Goal: Transaction & Acquisition: Purchase product/service

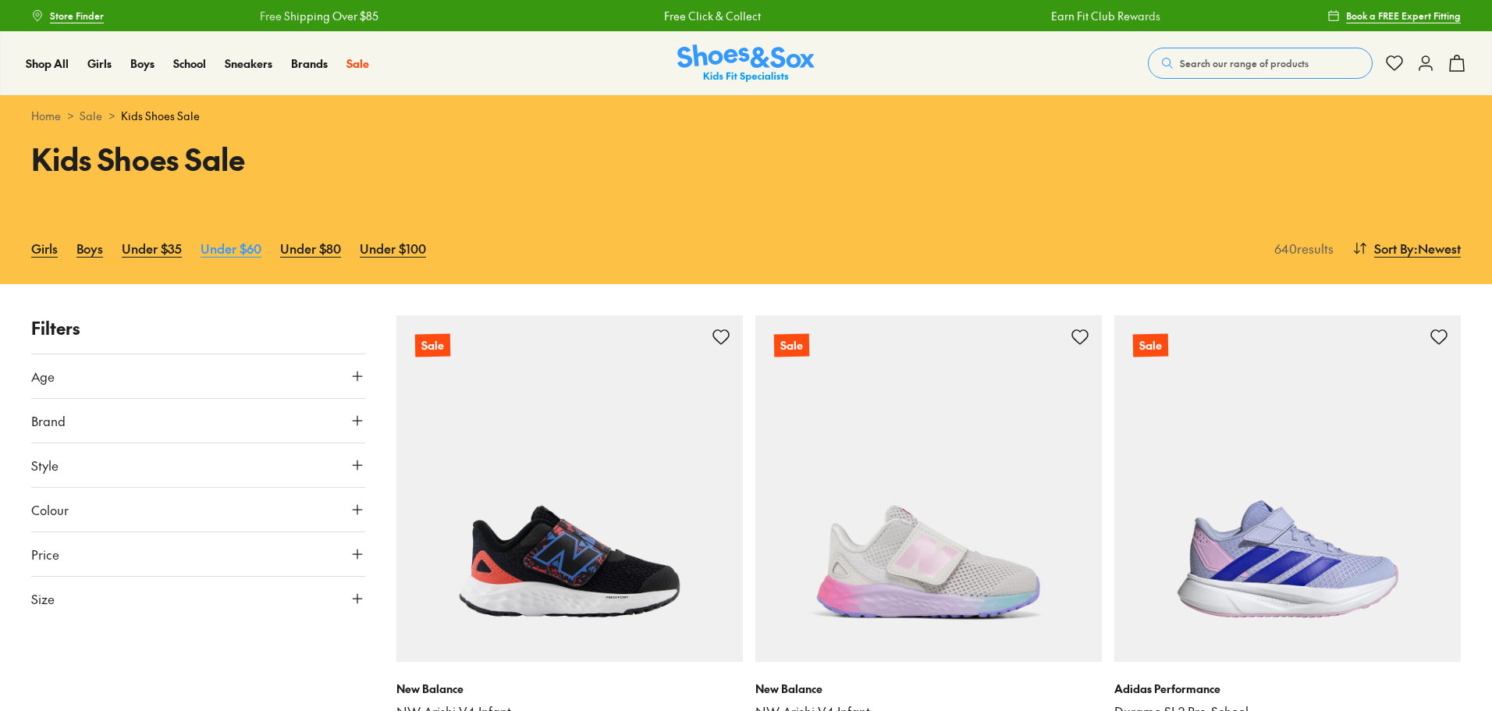
click at [228, 253] on link "Under $60" at bounding box center [231, 248] width 61 height 34
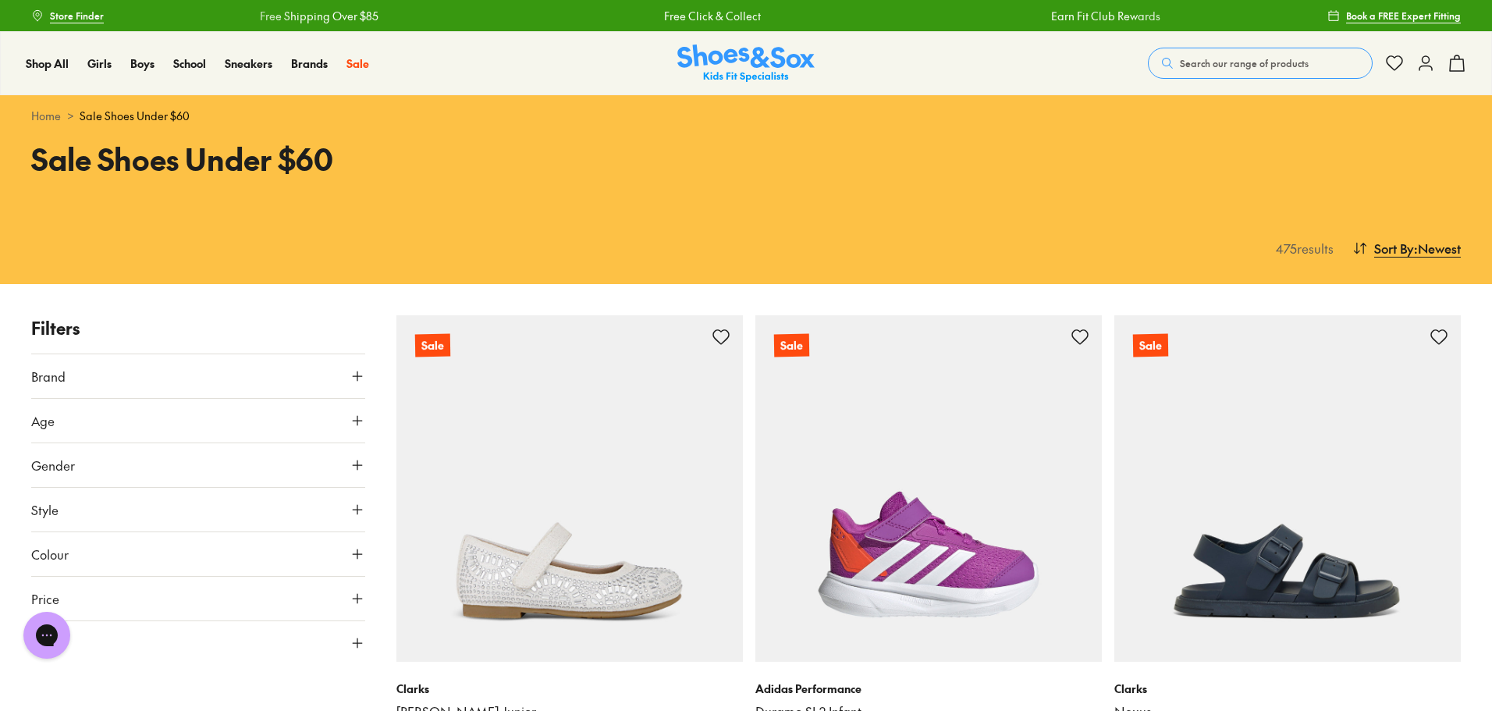
click at [355, 460] on icon at bounding box center [358, 465] width 16 height 16
click at [243, 509] on label "Boys" at bounding box center [239, 510] width 82 height 29
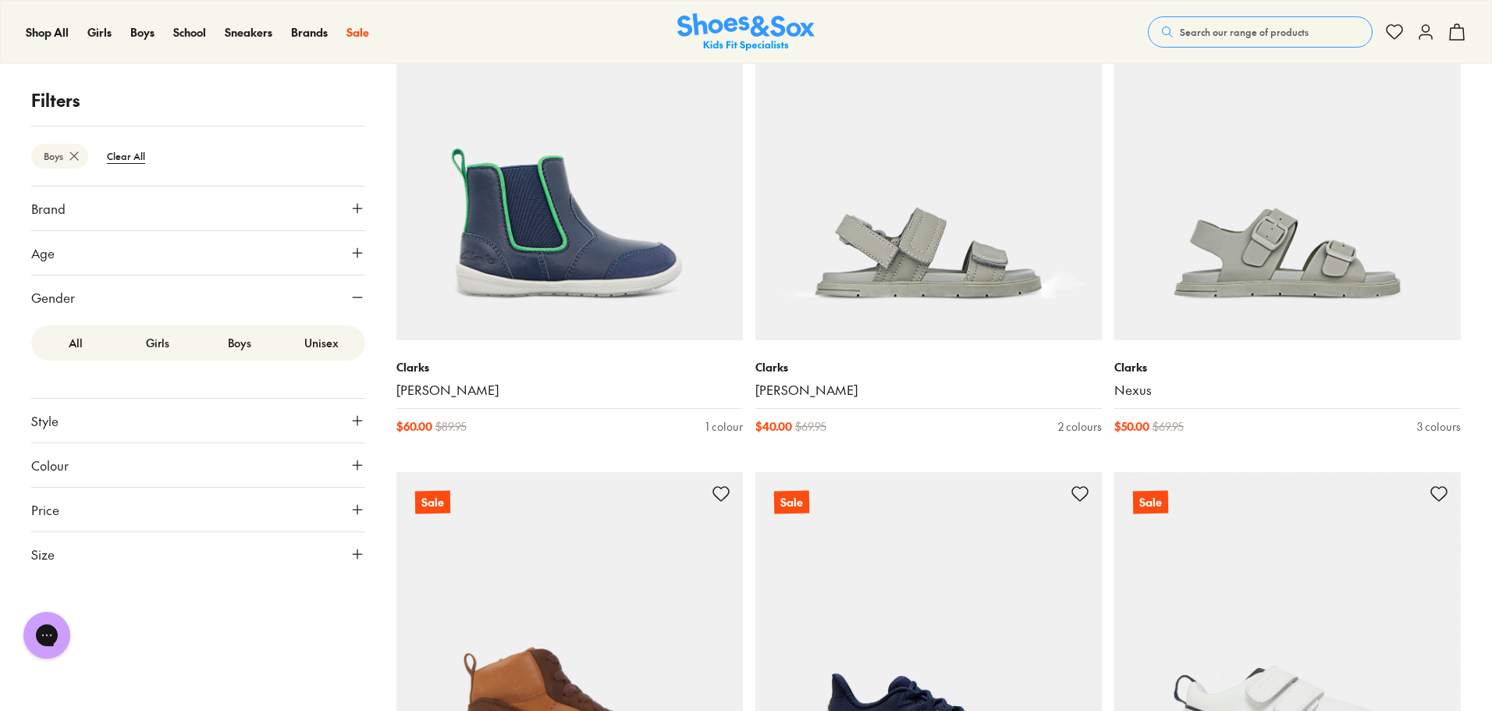
scroll to position [2469, 0]
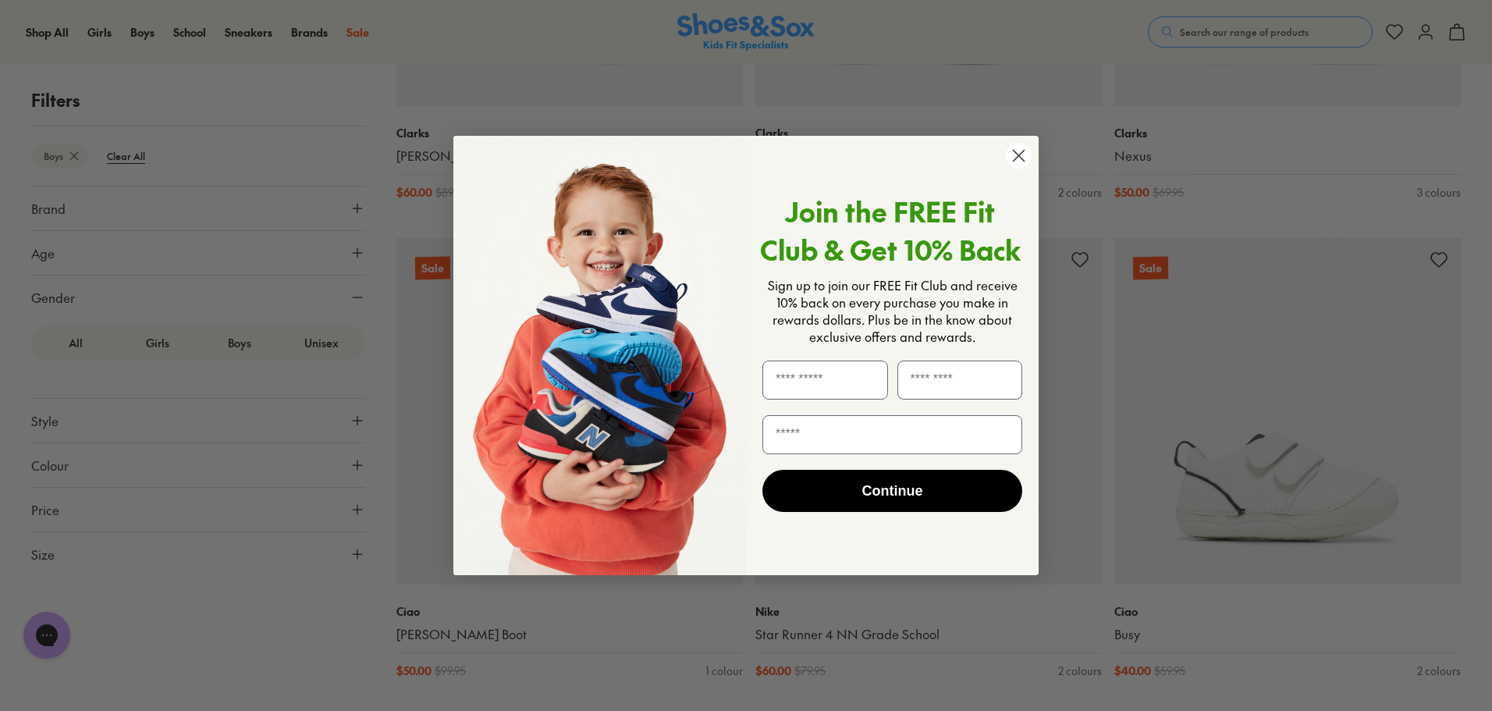
click at [1029, 166] on icon "Close dialog" at bounding box center [1018, 155] width 27 height 27
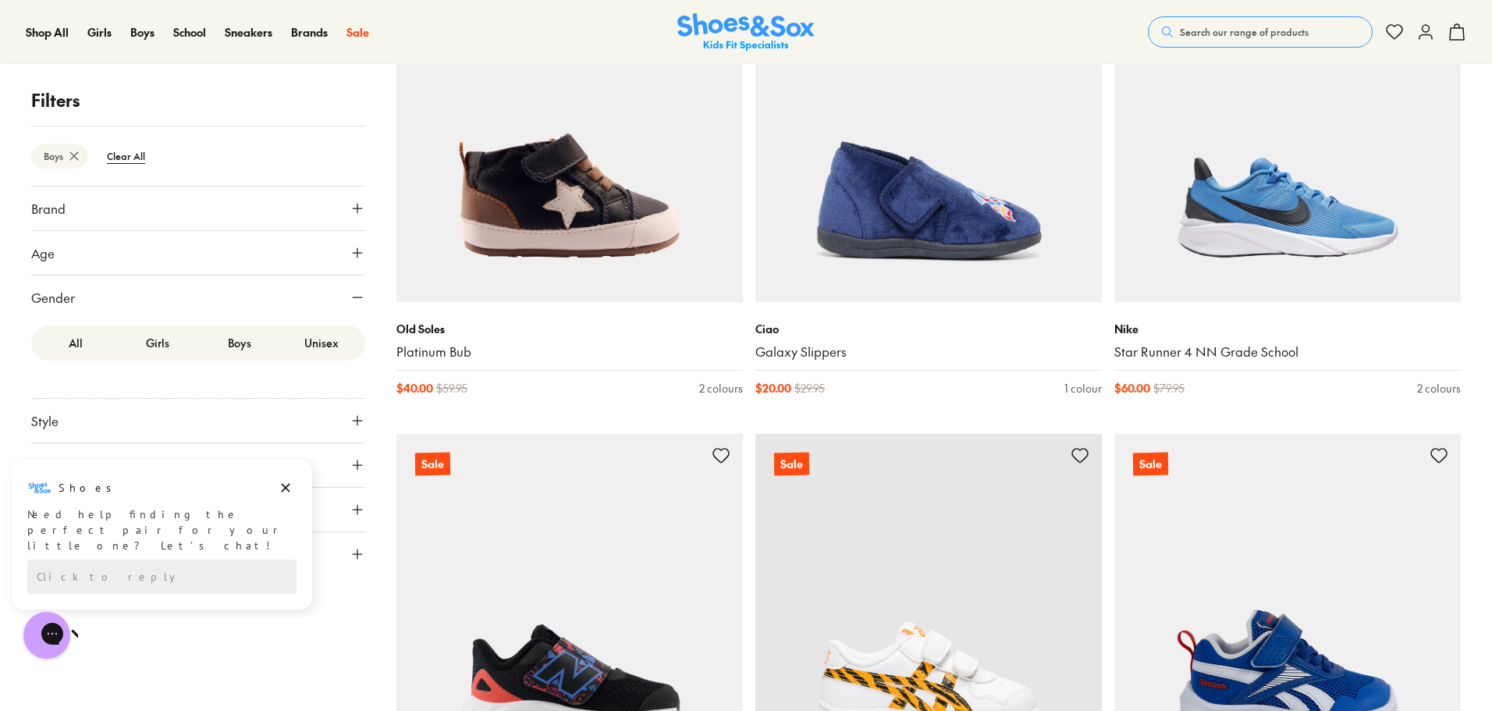
scroll to position [4498, 0]
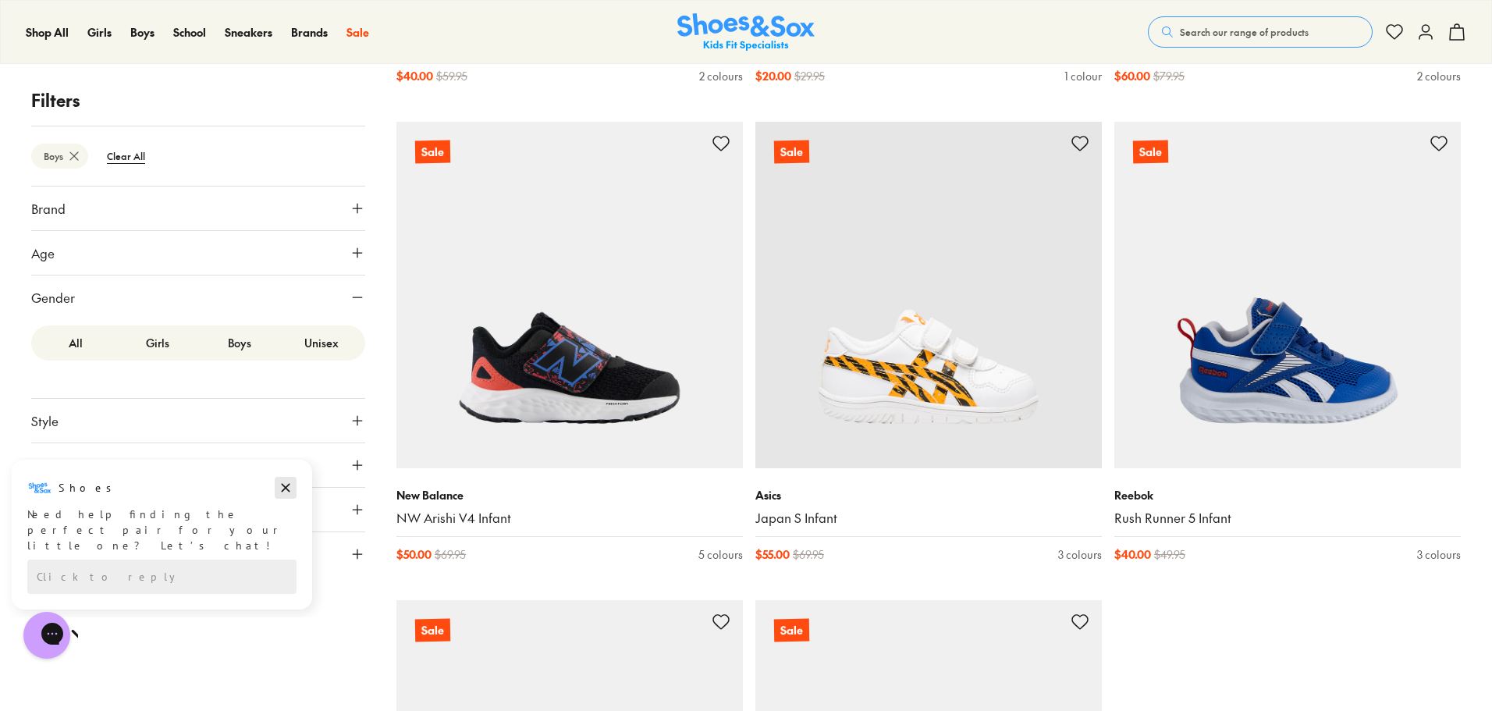
click at [282, 490] on icon "Dismiss campaign" at bounding box center [286, 487] width 16 height 19
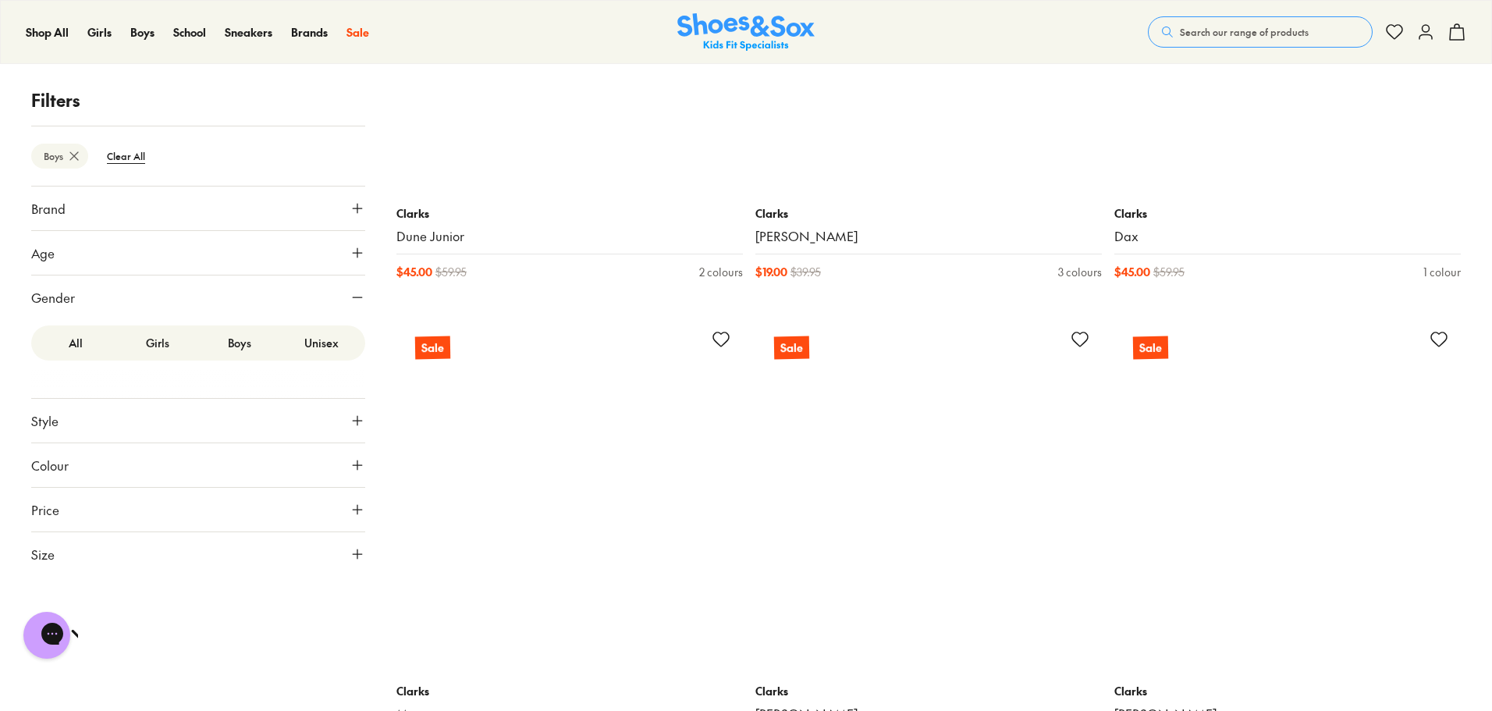
scroll to position [9415, 0]
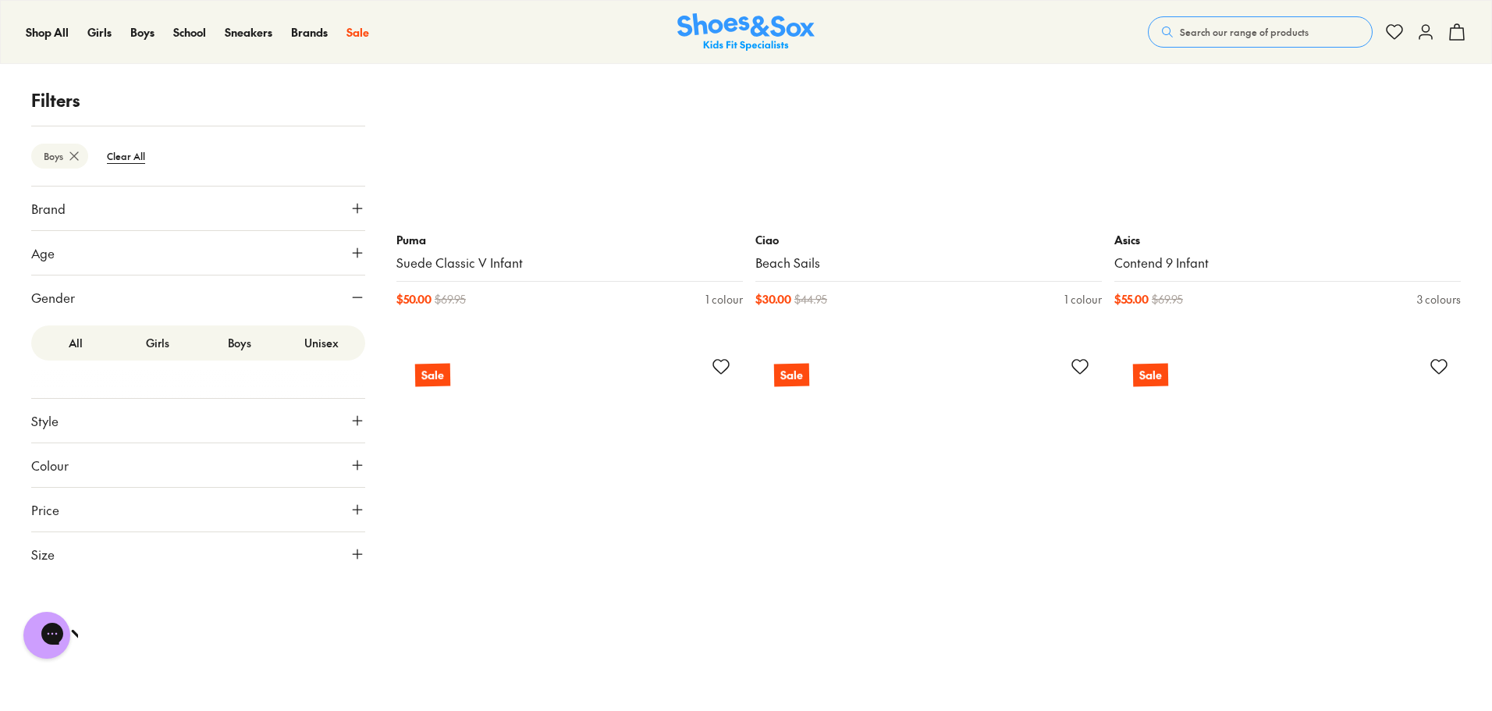
scroll to position [14332, 0]
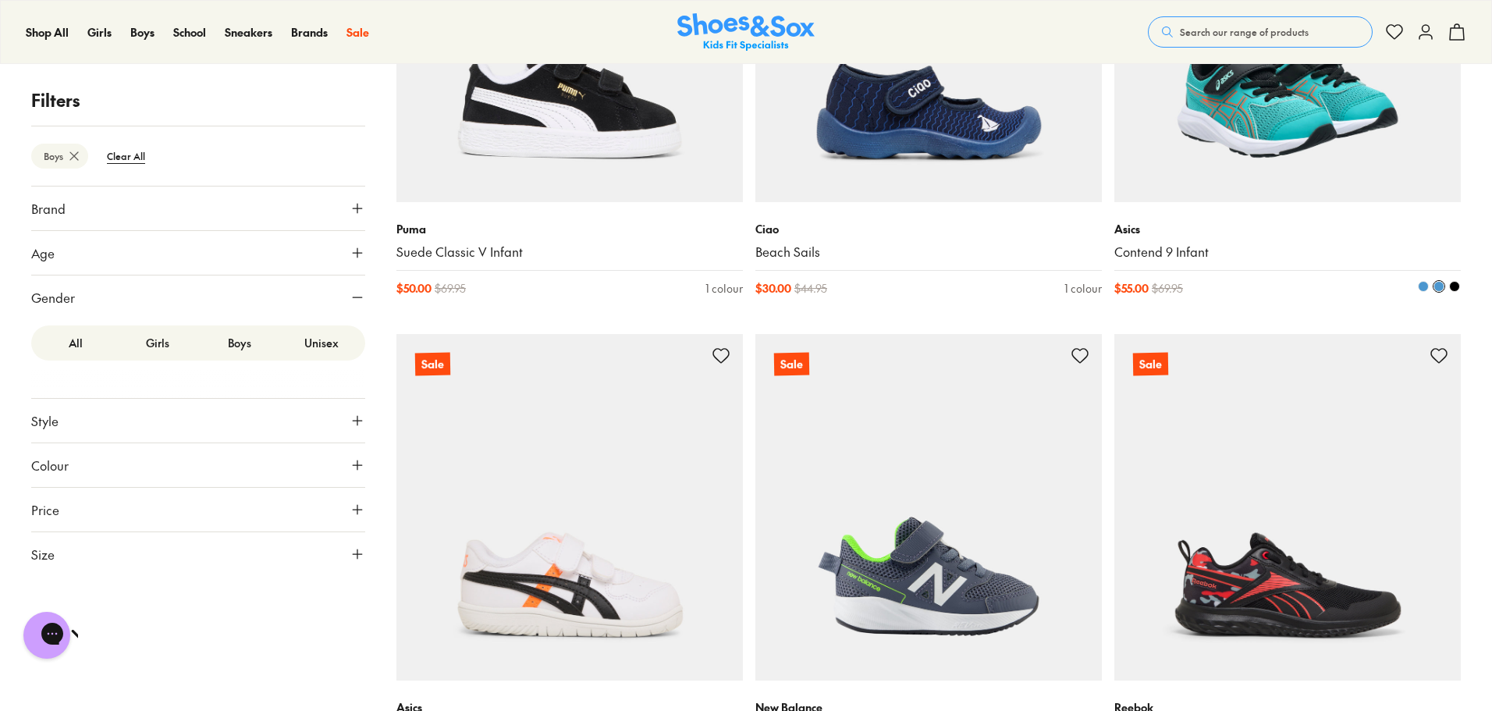
click at [1305, 137] on img at bounding box center [1287, 29] width 347 height 347
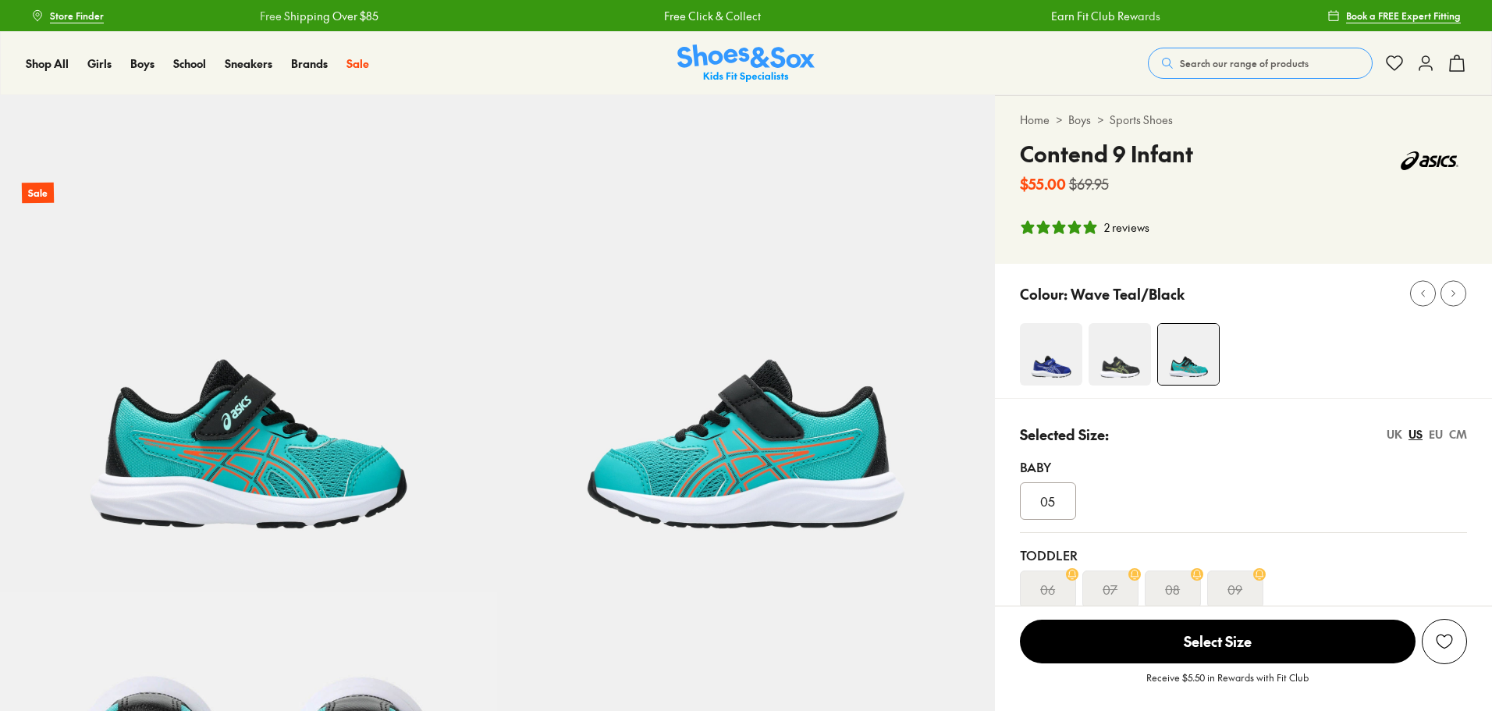
select select "*"
click at [1122, 369] on img at bounding box center [1120, 354] width 62 height 62
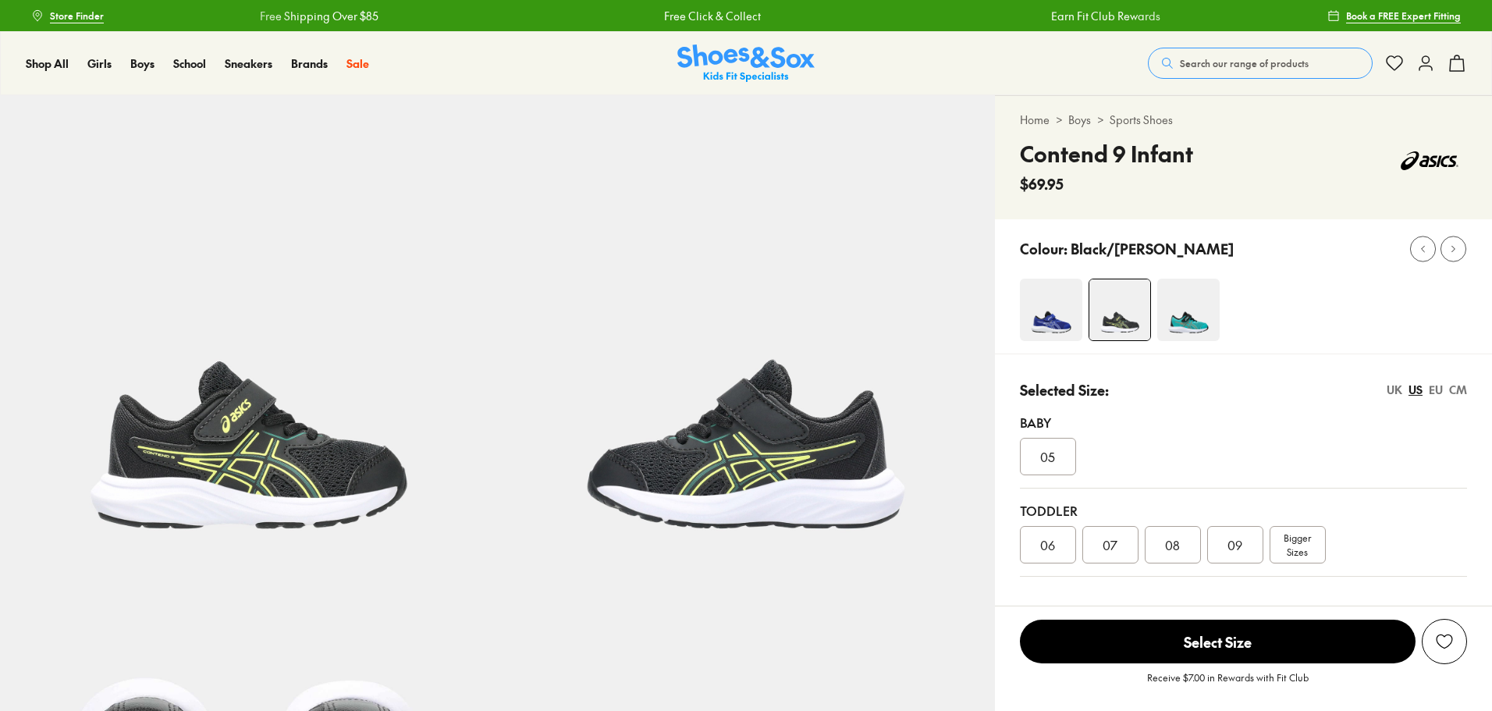
select select "*"
click at [1066, 320] on img at bounding box center [1051, 310] width 62 height 62
select select "*"
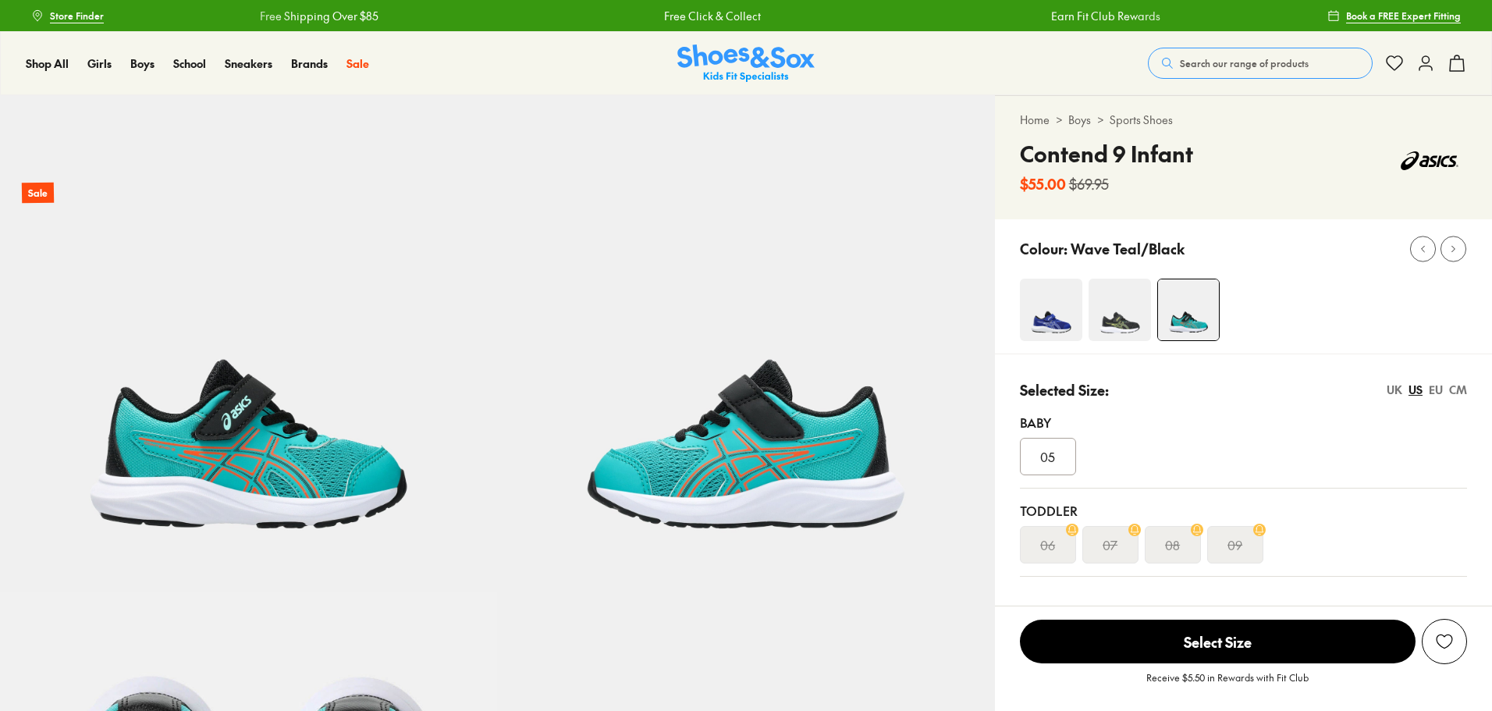
select select "*"
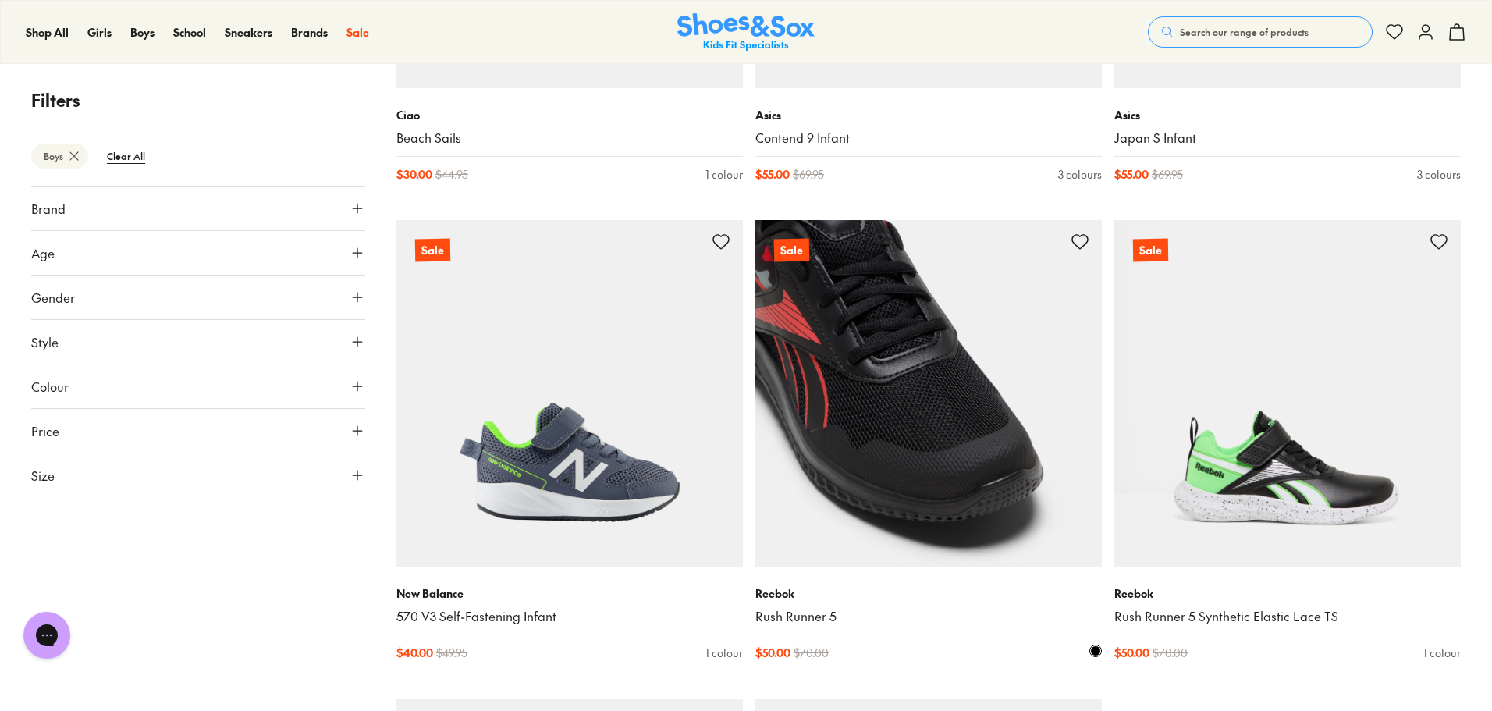
scroll to position [4615, 0]
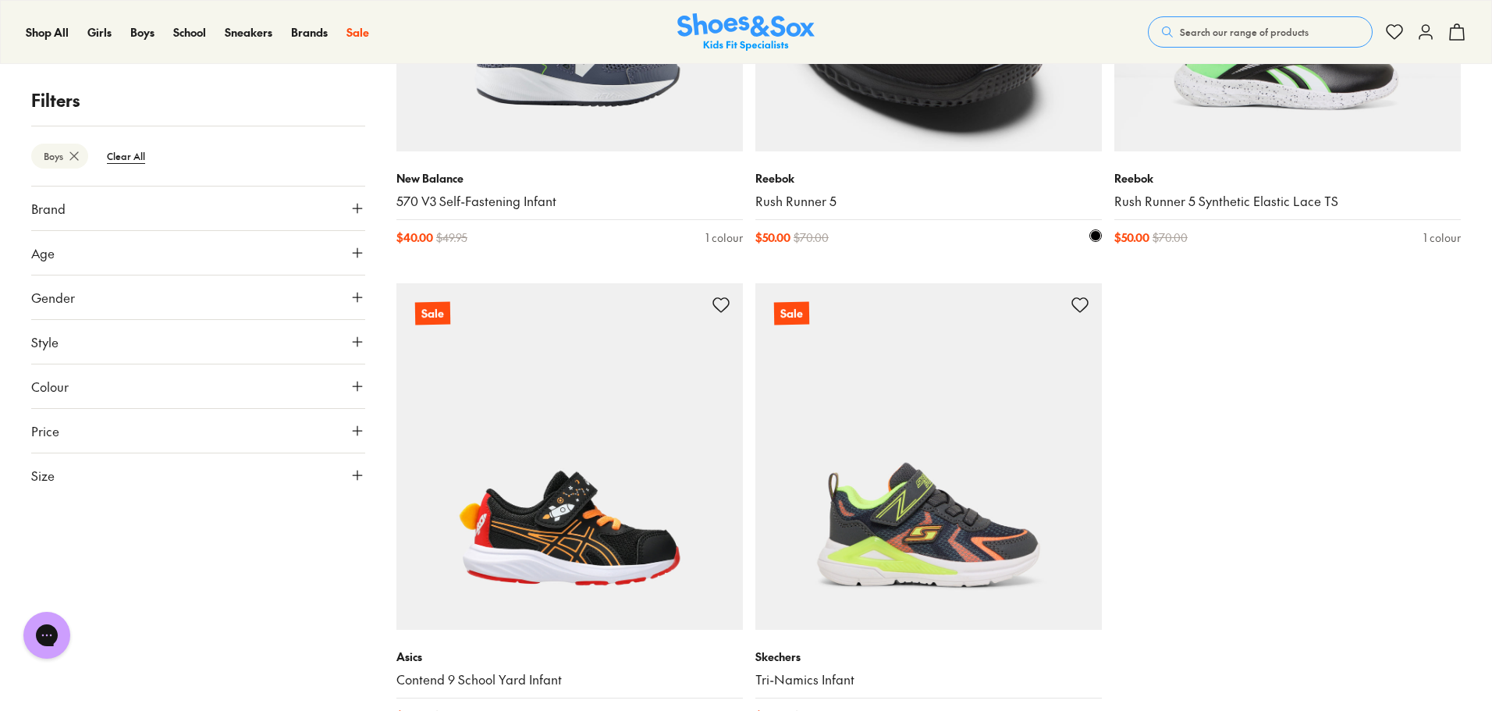
scroll to position [5083, 0]
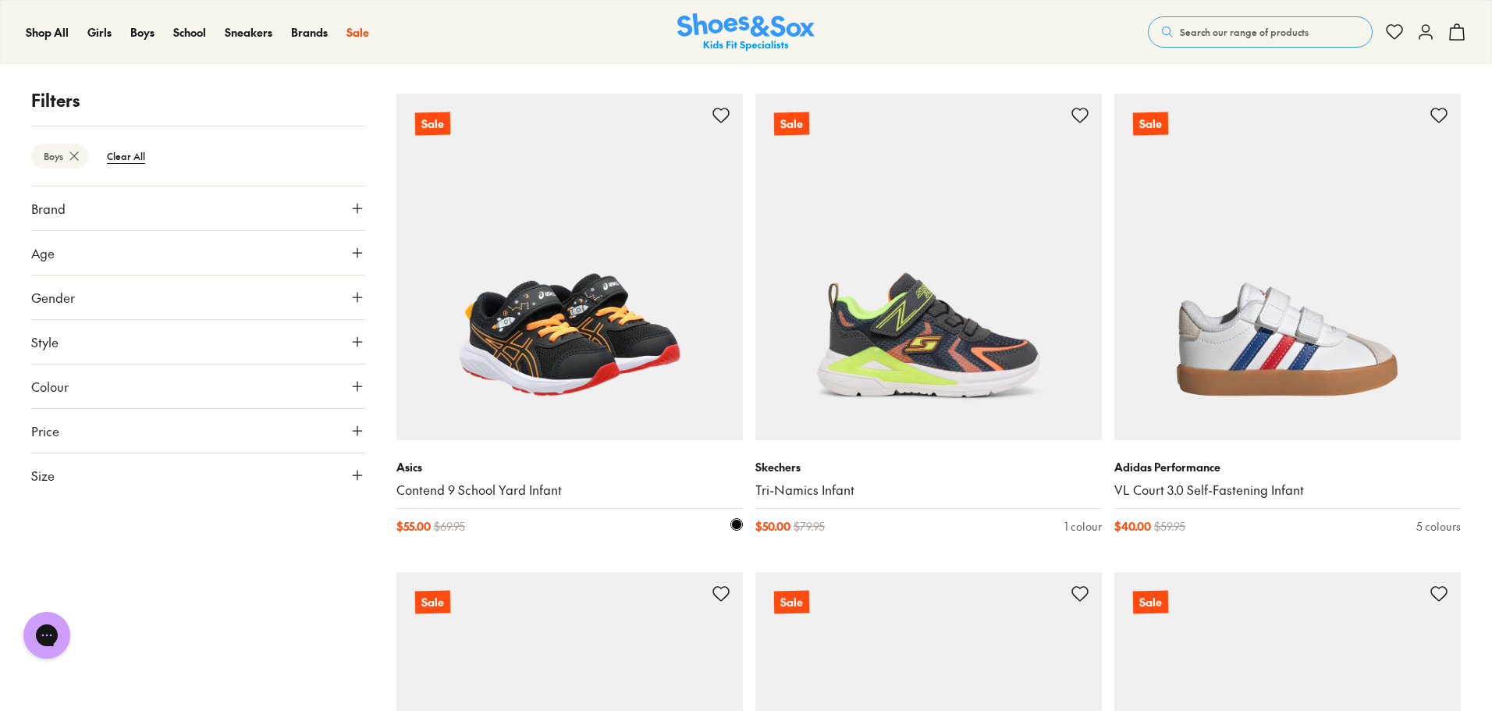
click at [509, 397] on img at bounding box center [569, 267] width 347 height 347
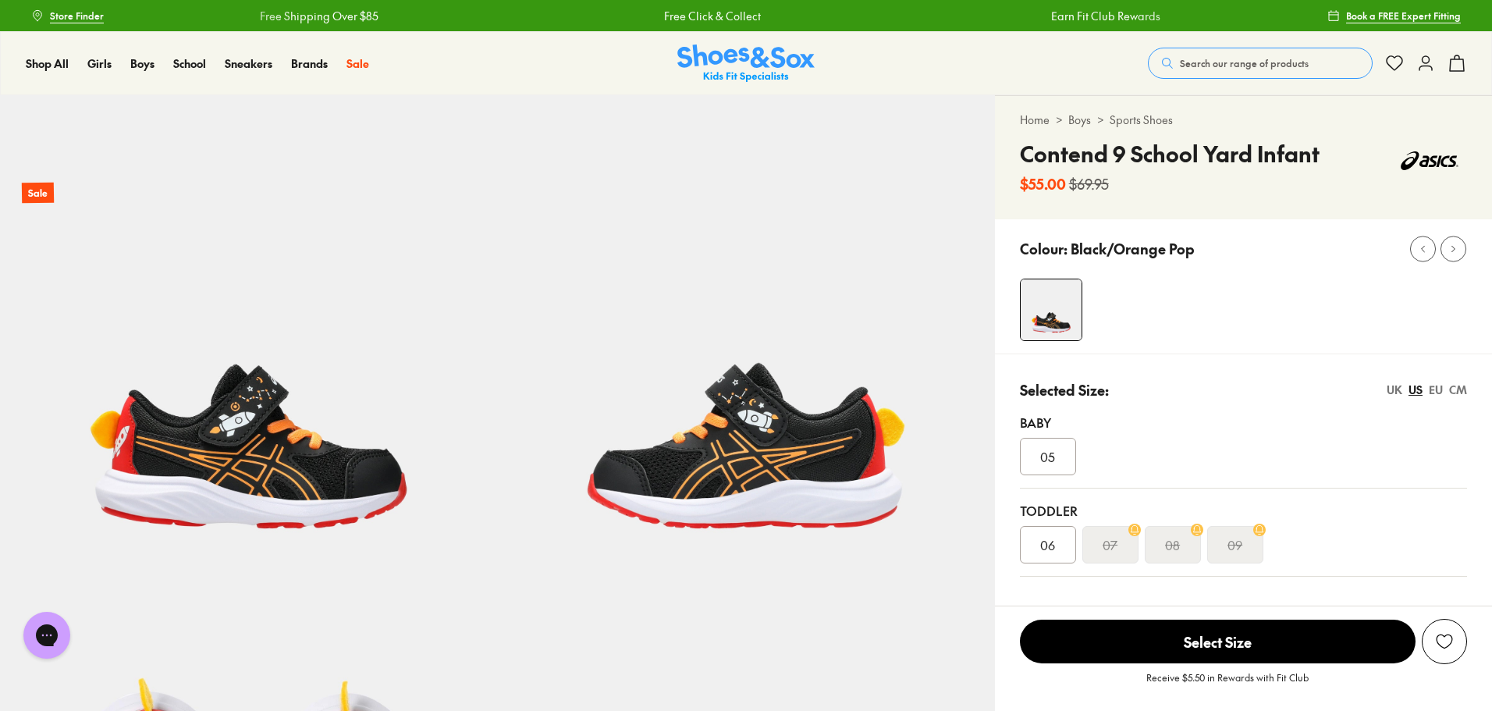
select select "*"
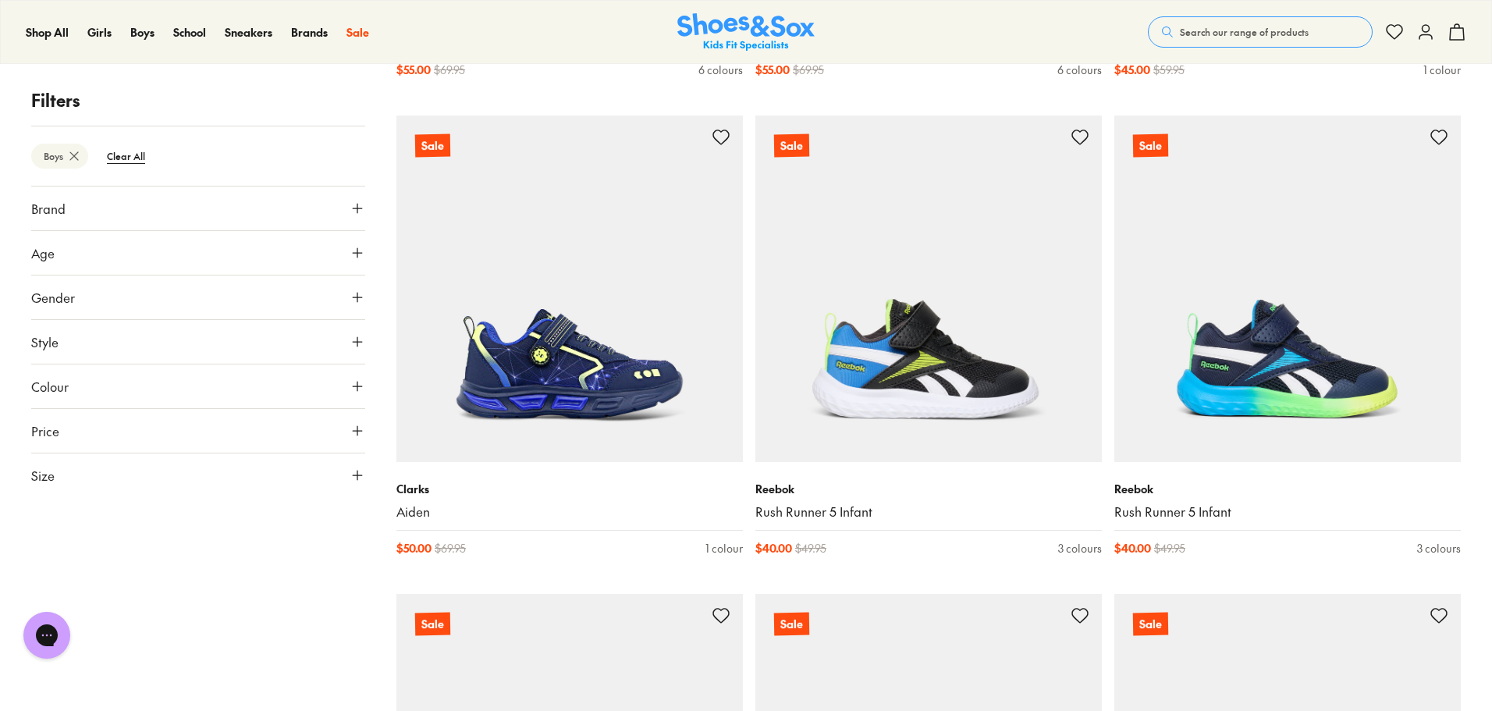
scroll to position [7210, 0]
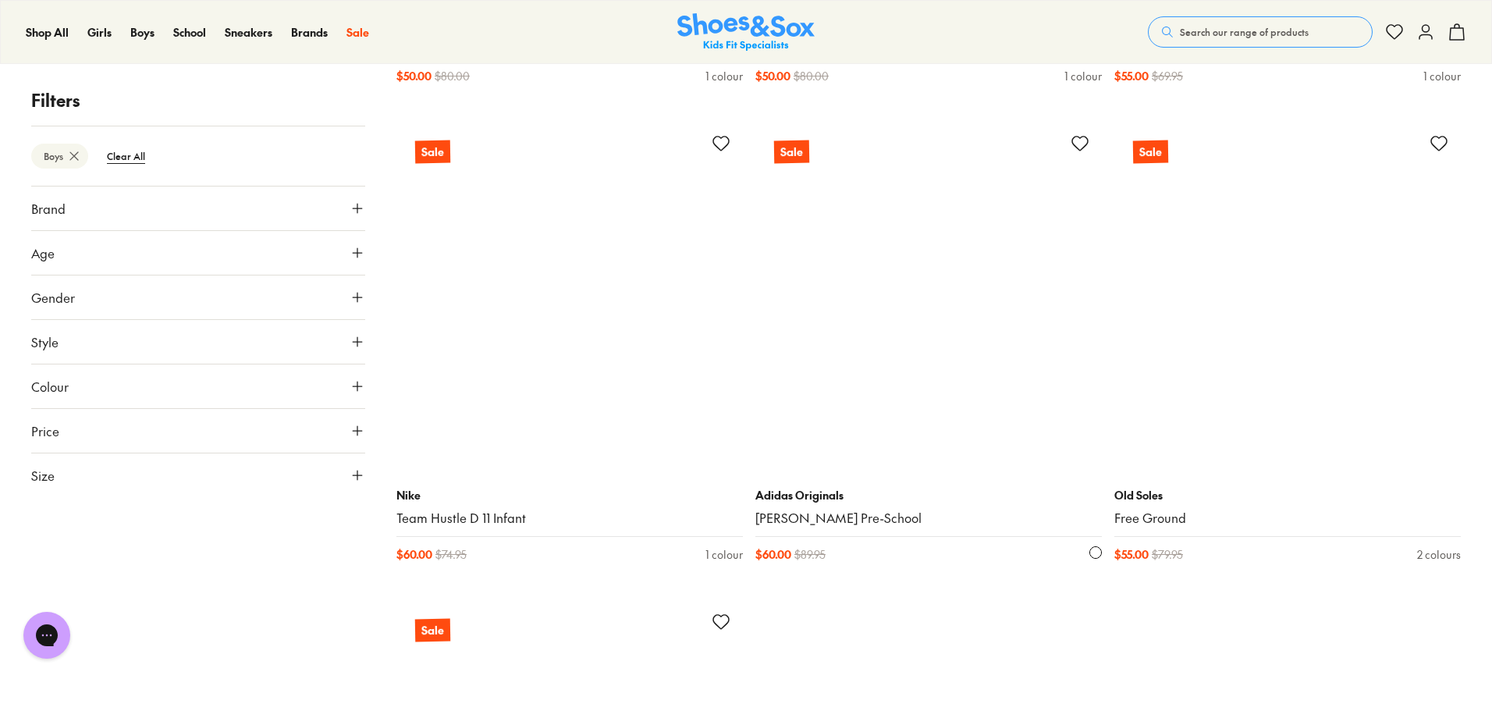
scroll to position [14468, 0]
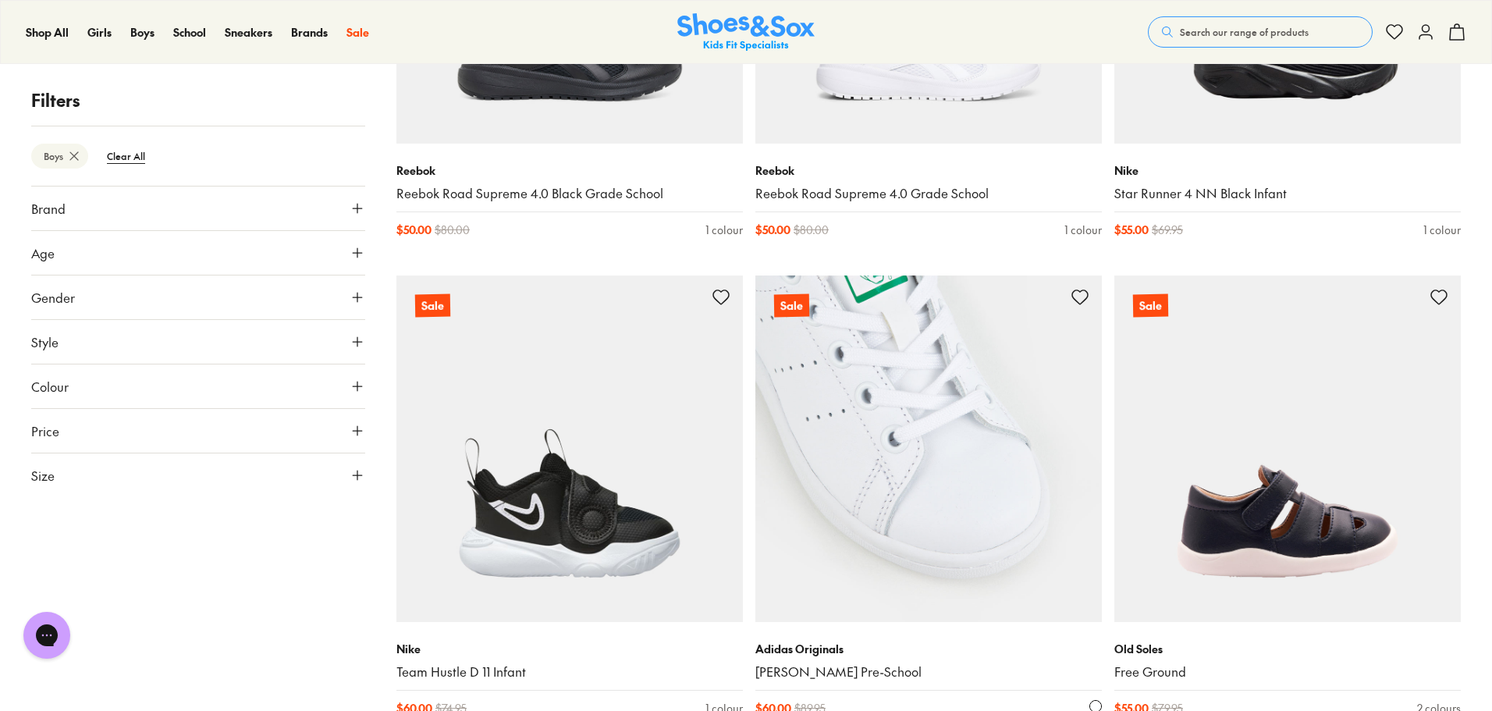
click at [969, 440] on img at bounding box center [928, 448] width 347 height 347
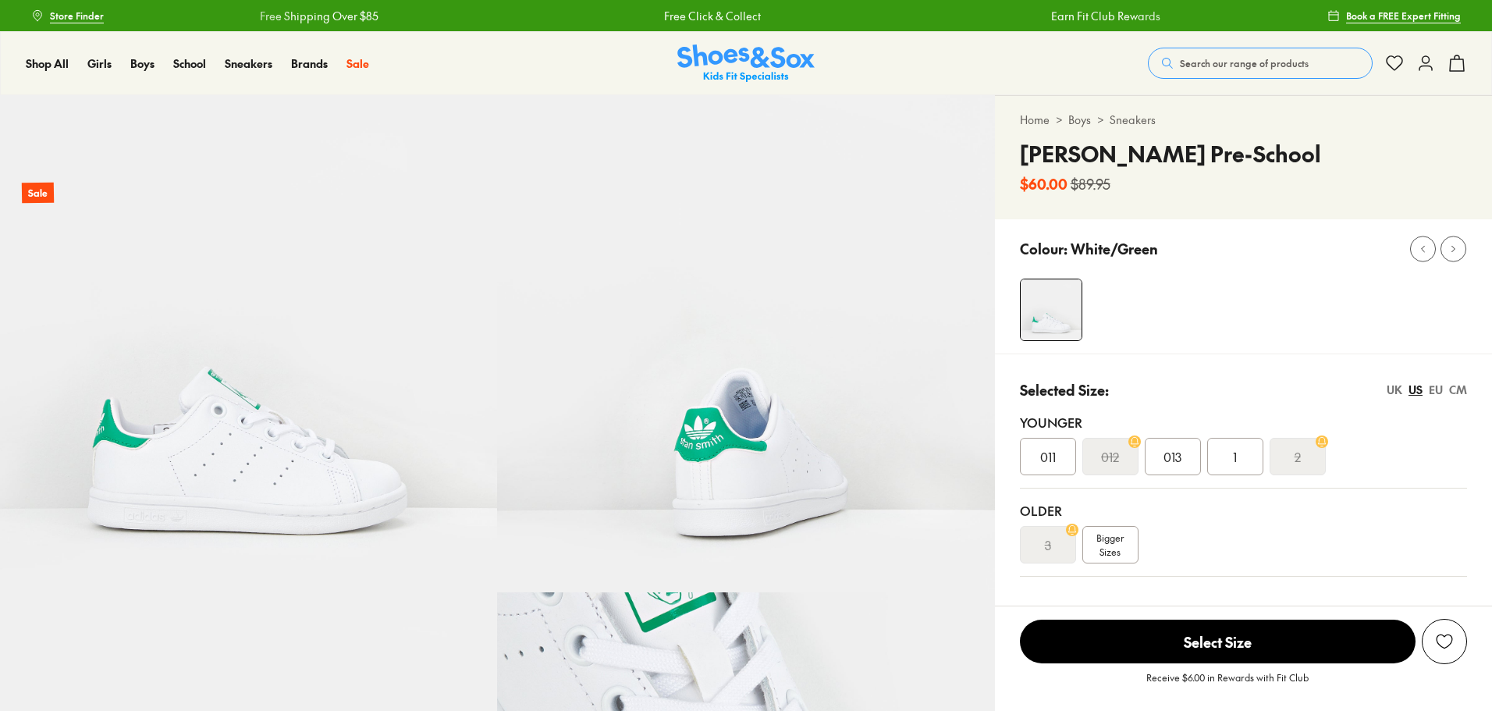
select select "*"
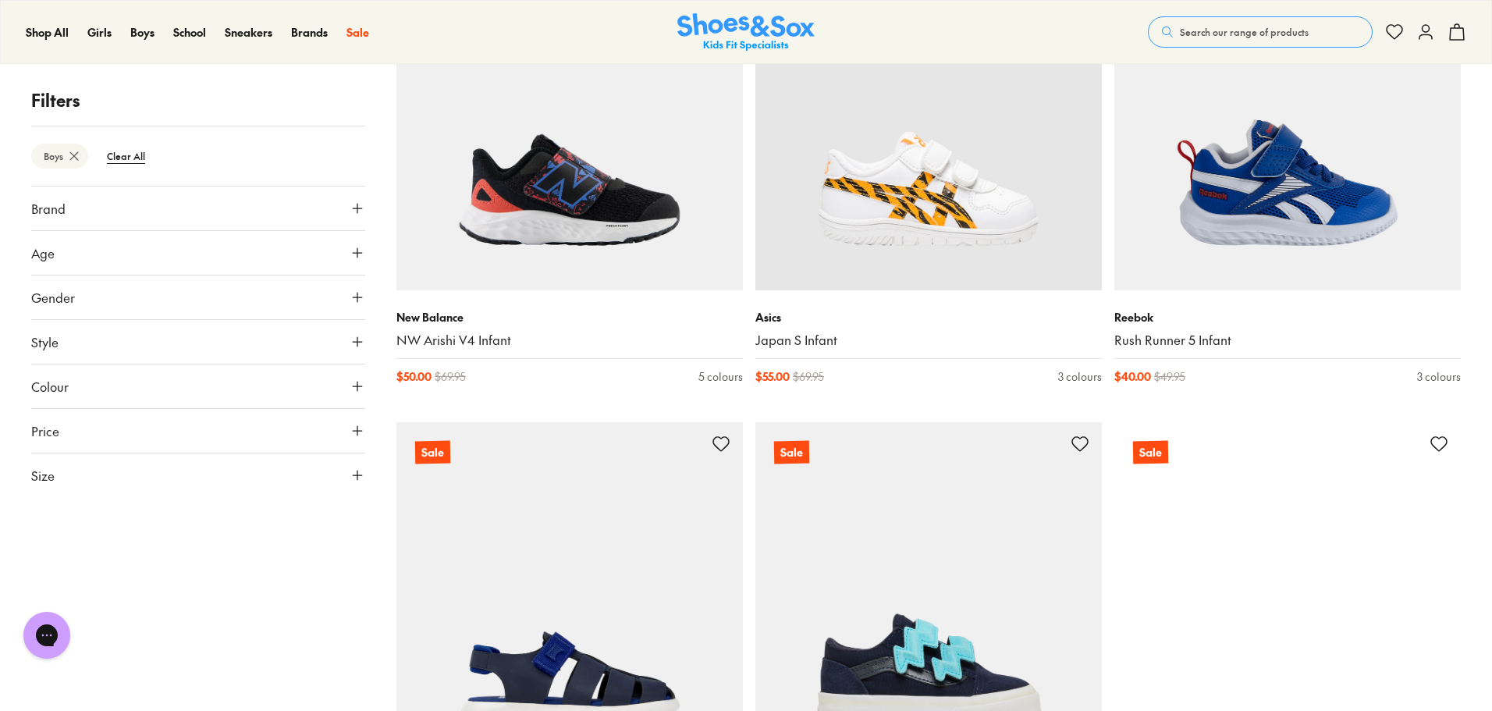
scroll to position [4286, 0]
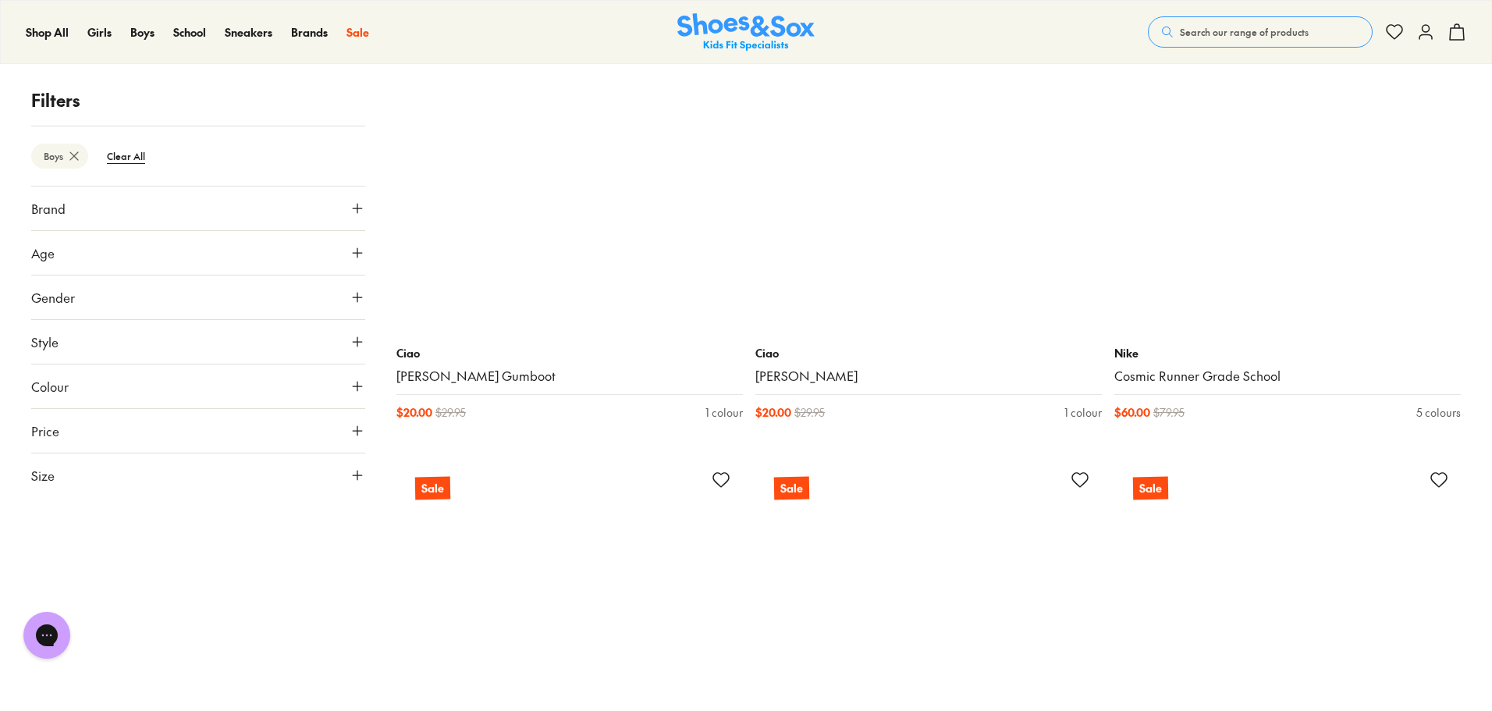
scroll to position [14120, 0]
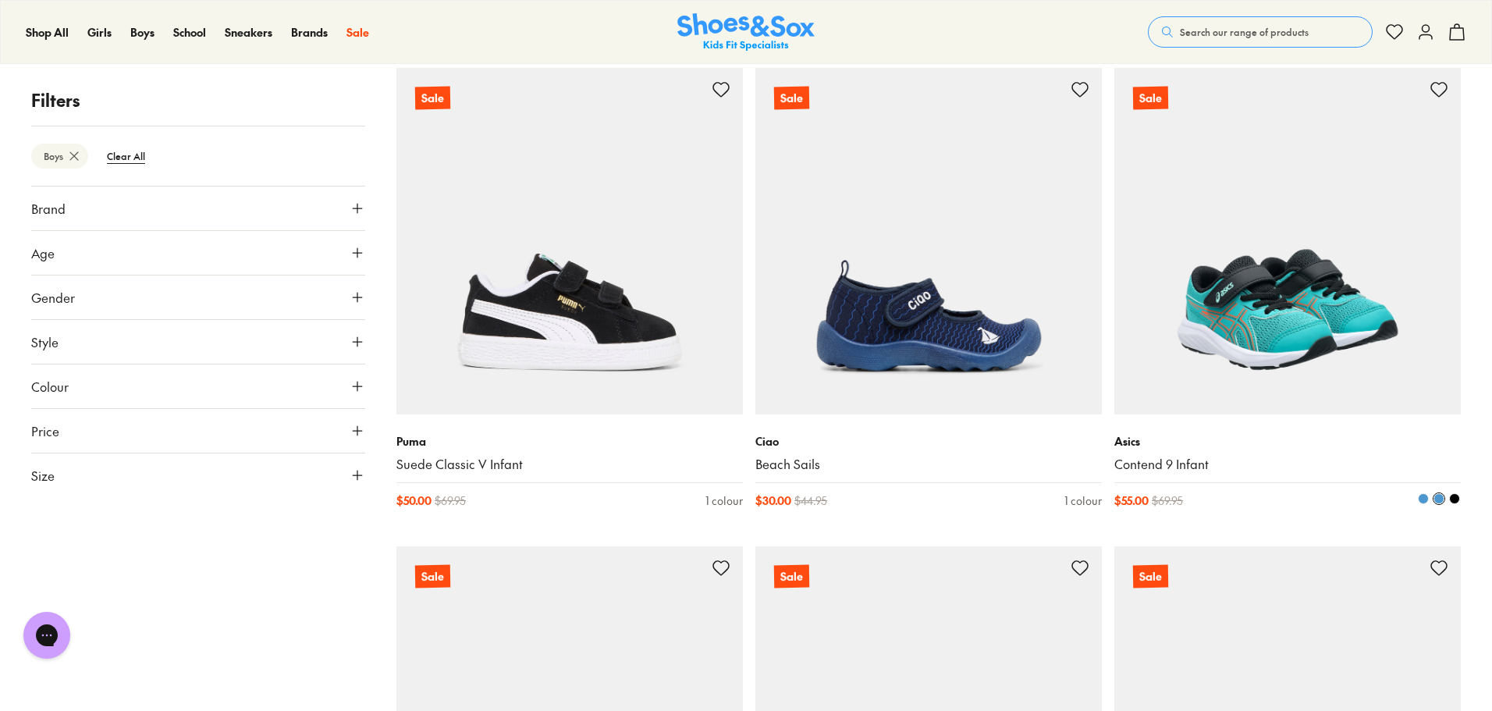
click at [1320, 266] on img at bounding box center [1287, 241] width 347 height 347
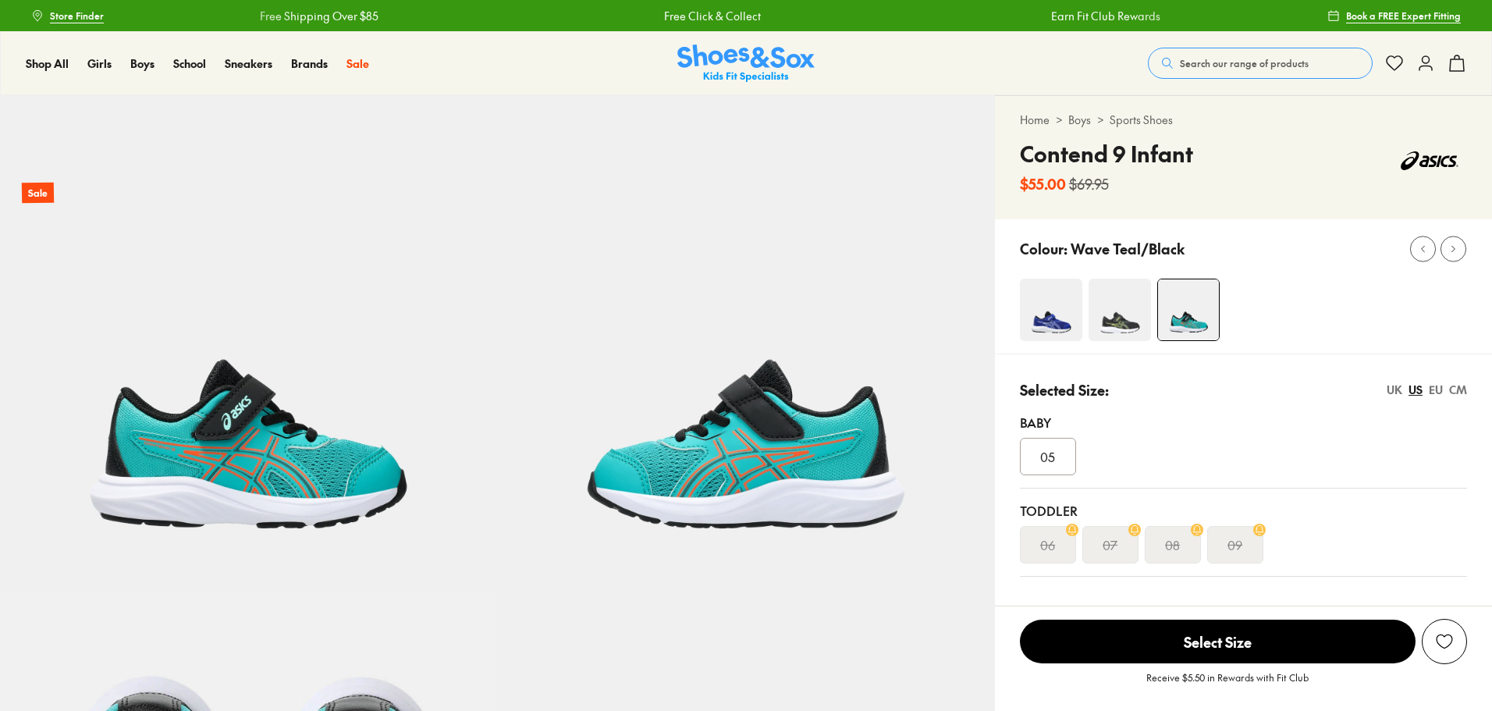
select select "*"
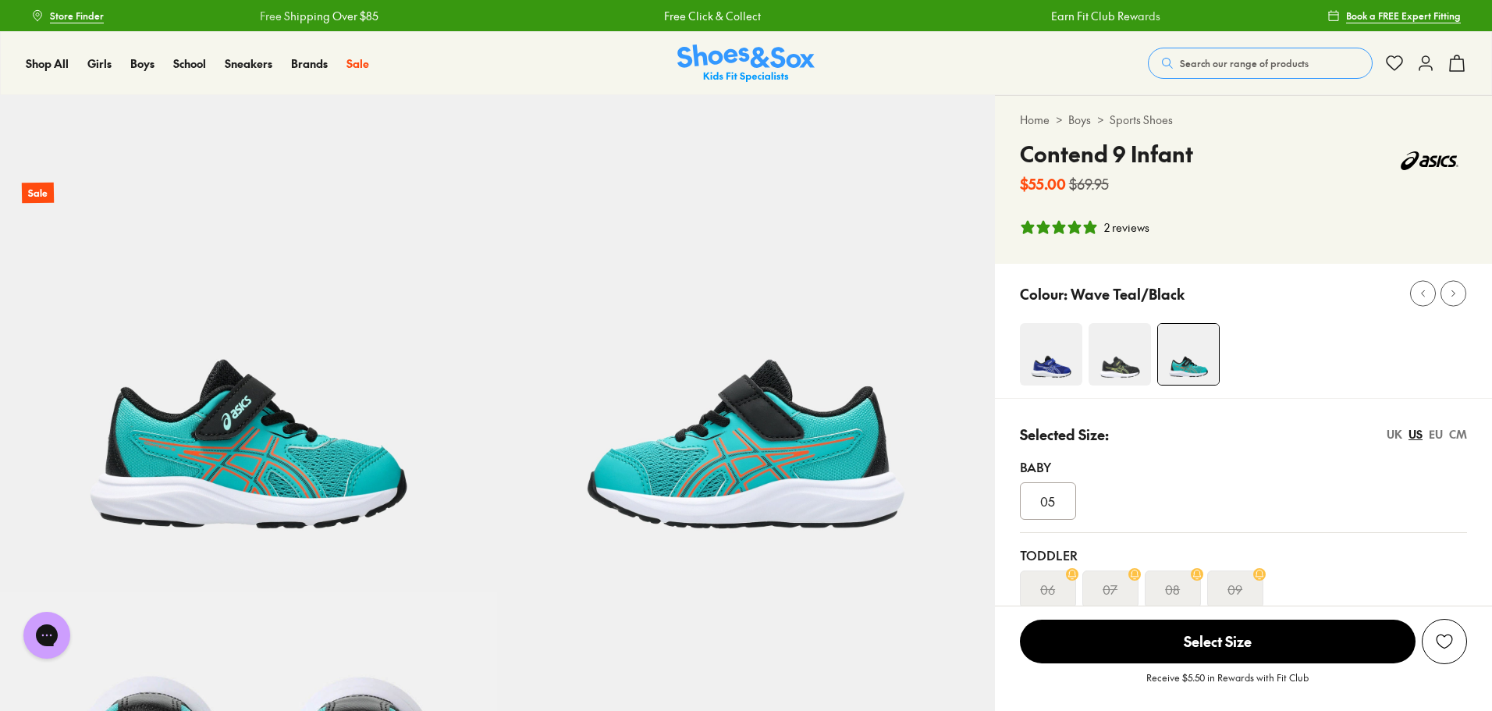
click at [1047, 340] on img at bounding box center [1051, 354] width 62 height 62
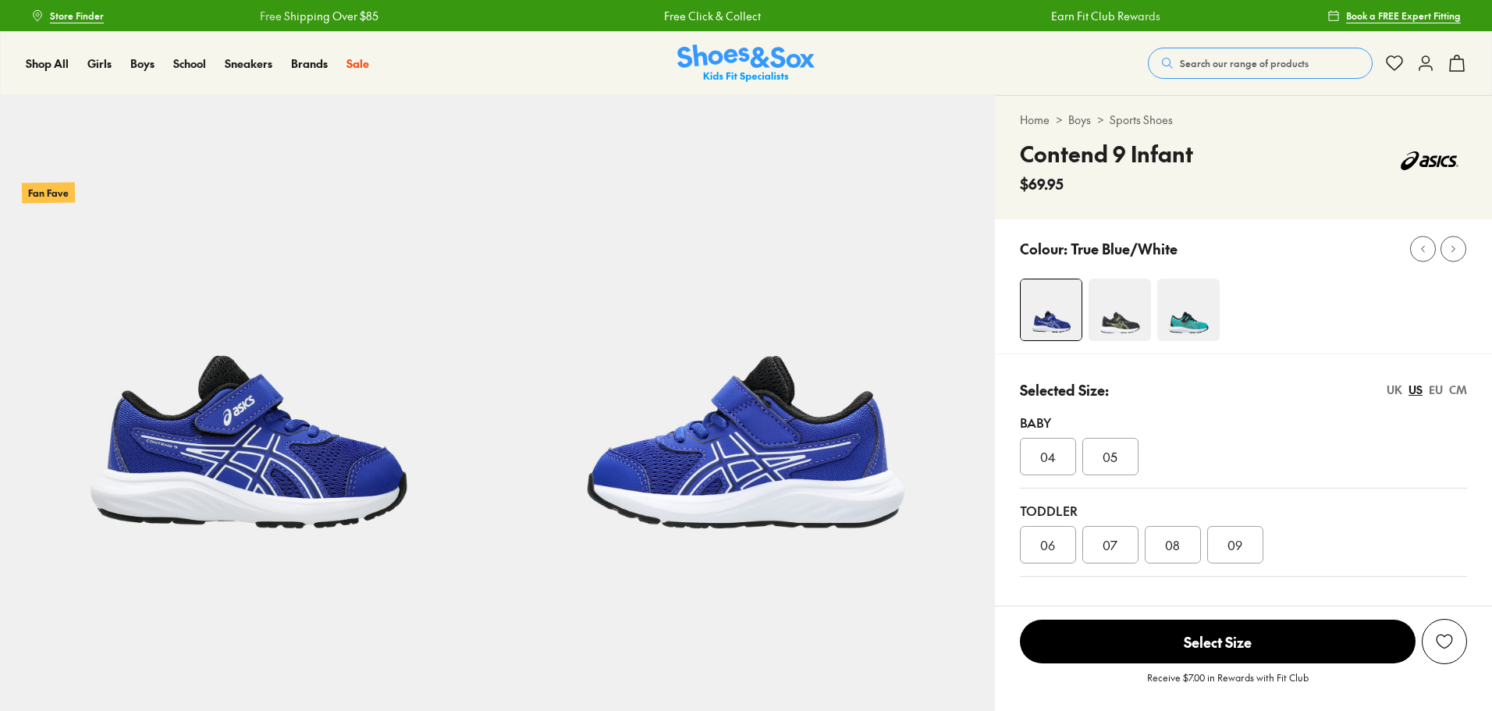
select select "*"
click at [1246, 554] on div "09" at bounding box center [1235, 544] width 56 height 37
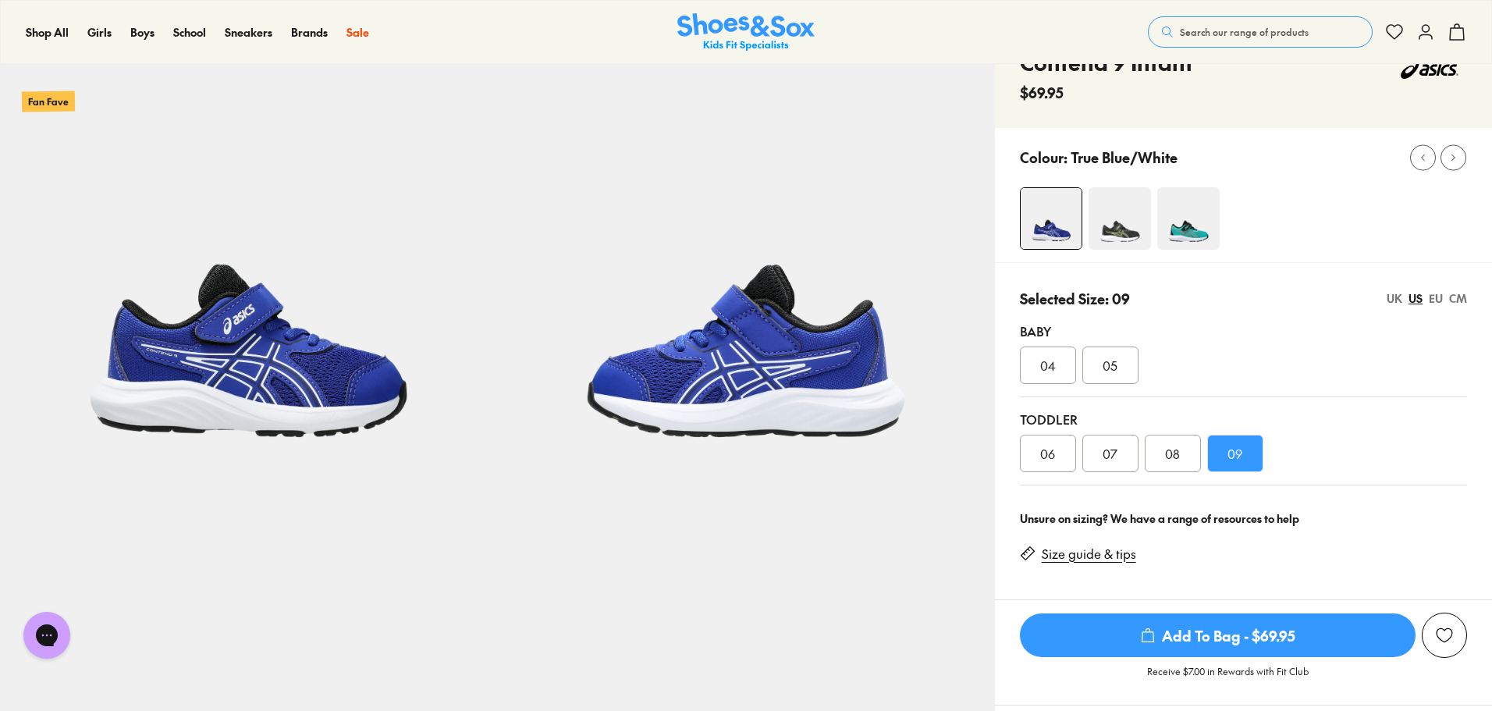
scroll to position [78, 0]
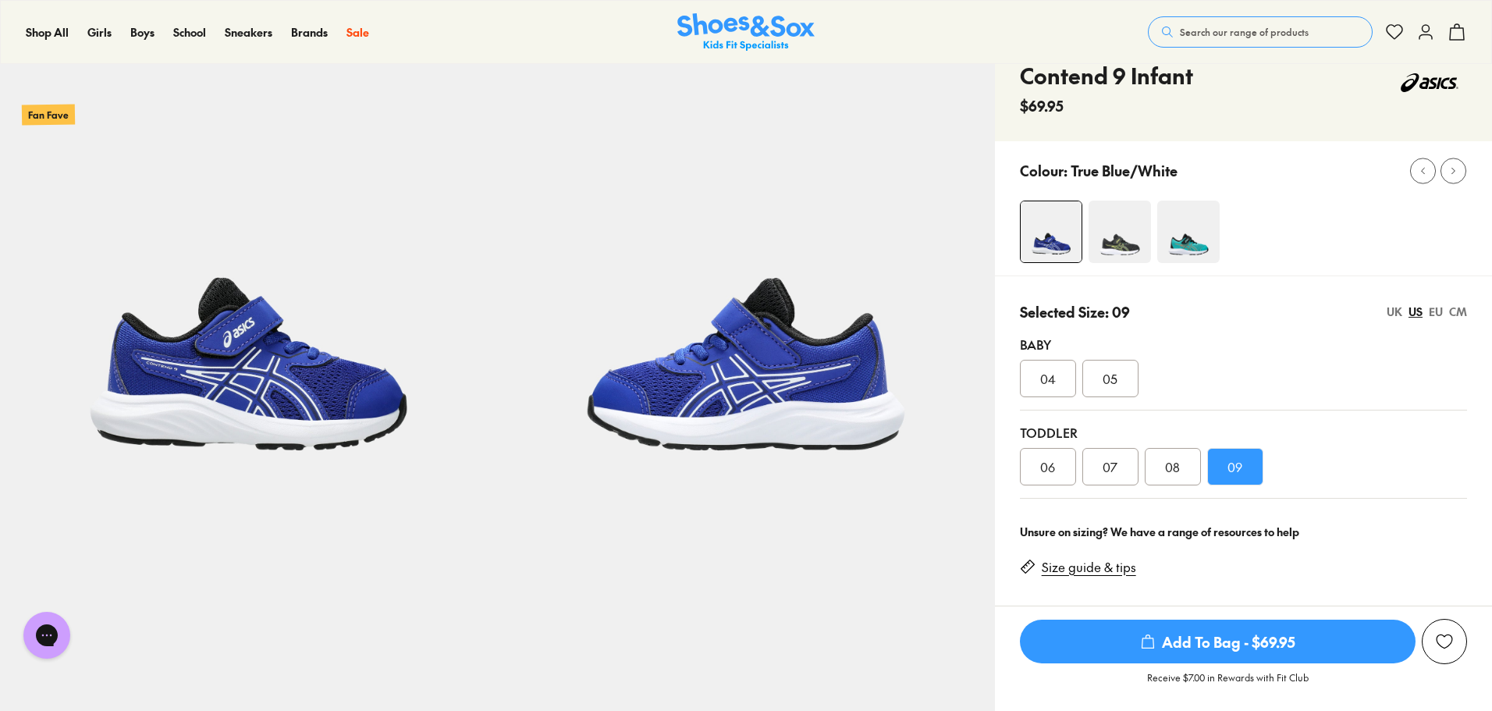
click at [1125, 387] on div "05" at bounding box center [1110, 378] width 56 height 37
click at [1125, 386] on div "05" at bounding box center [1110, 378] width 56 height 37
click at [1065, 372] on div "04" at bounding box center [1048, 378] width 56 height 37
click at [1109, 395] on div "05" at bounding box center [1110, 378] width 56 height 37
click at [1253, 475] on div "09" at bounding box center [1235, 466] width 56 height 37
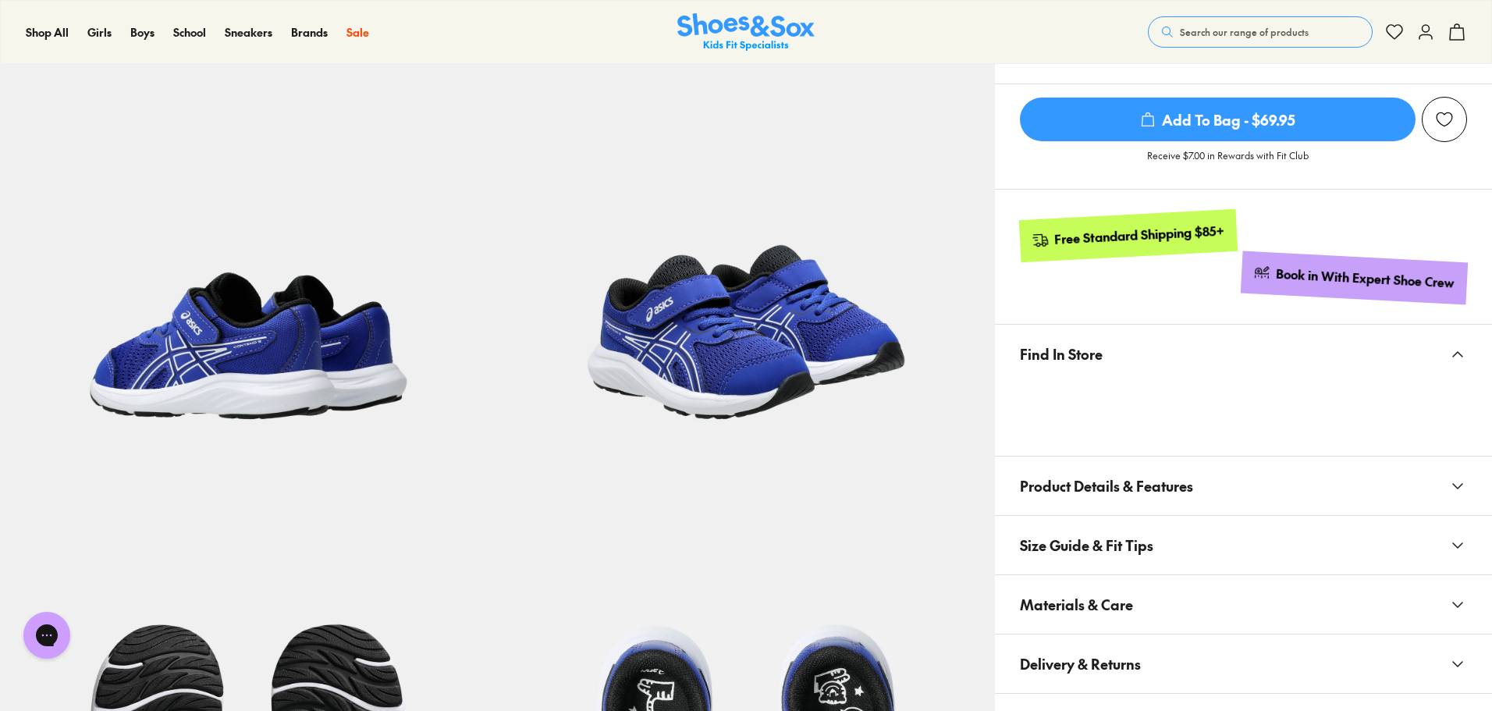
scroll to position [390, 0]
